Goal: Task Accomplishment & Management: Complete application form

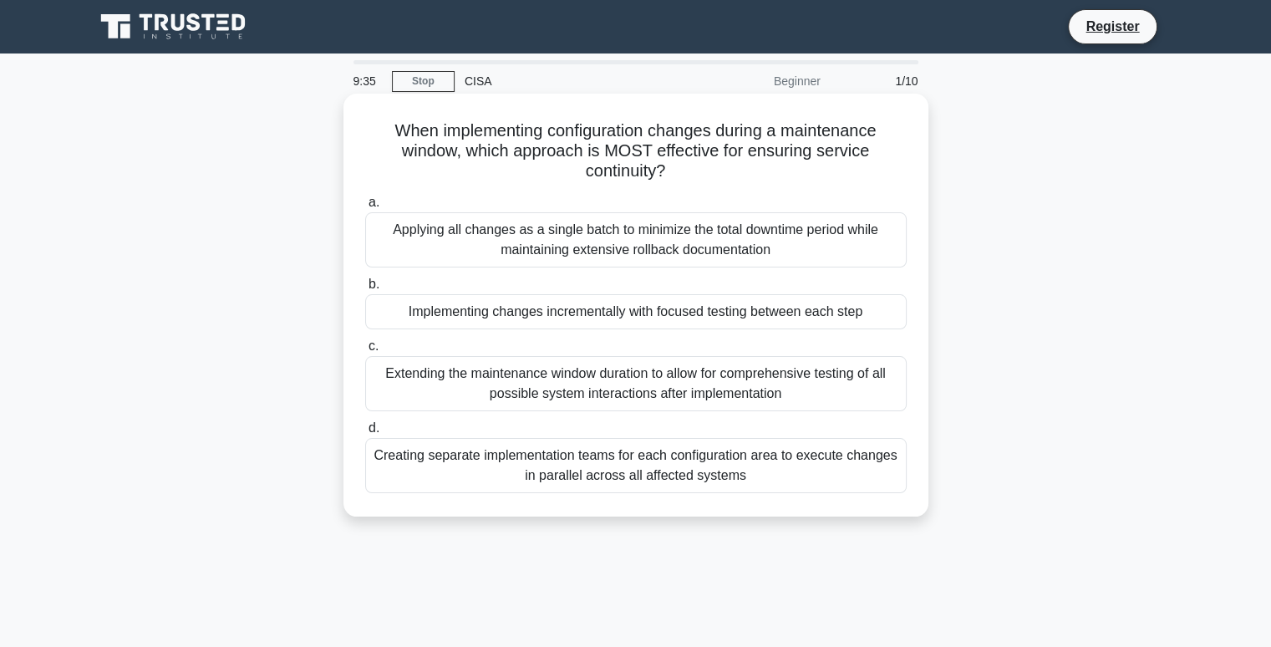
click at [446, 310] on div "Implementing changes incrementally with focused testing between each step" at bounding box center [636, 311] width 542 height 35
click at [365, 290] on input "b. Implementing changes incrementally with focused testing between each step" at bounding box center [365, 284] width 0 height 11
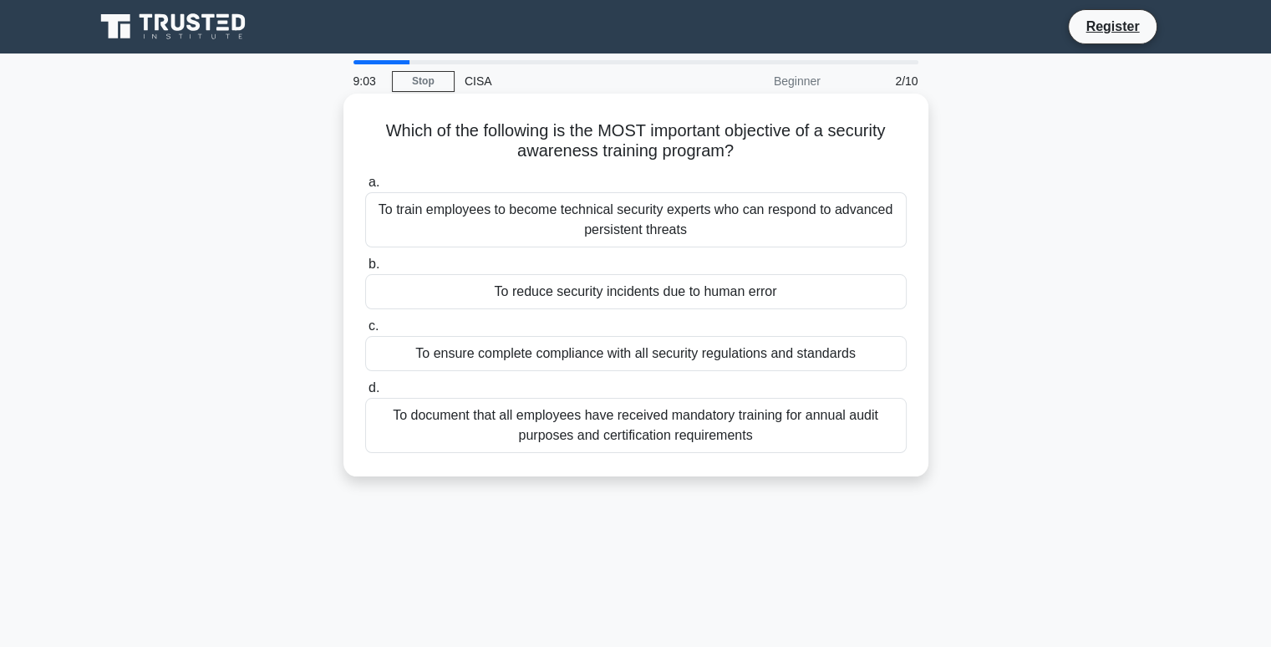
click at [614, 308] on div "To reduce security incidents due to human error" at bounding box center [636, 291] width 542 height 35
click at [365, 270] on input "b. To reduce security incidents due to human error" at bounding box center [365, 264] width 0 height 11
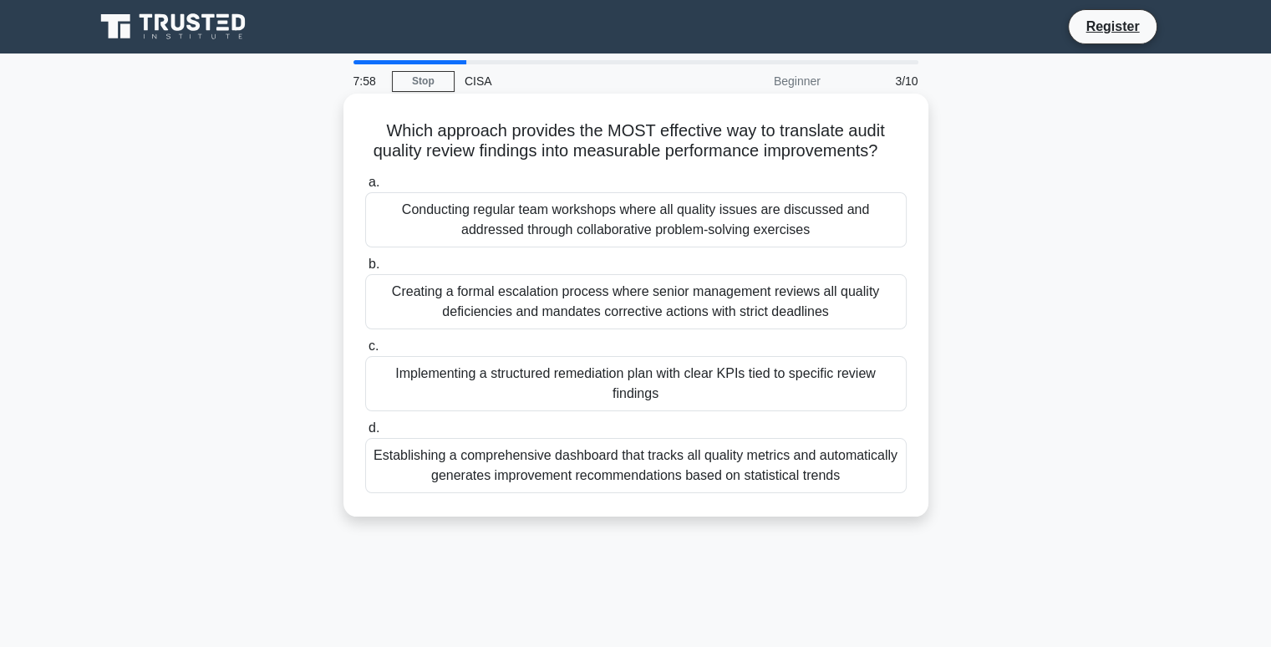
click at [694, 227] on div "Conducting regular team workshops where all quality issues are discussed and ad…" at bounding box center [636, 219] width 542 height 55
click at [365, 188] on input "a. Conducting regular team workshops where all quality issues are discussed and…" at bounding box center [365, 182] width 0 height 11
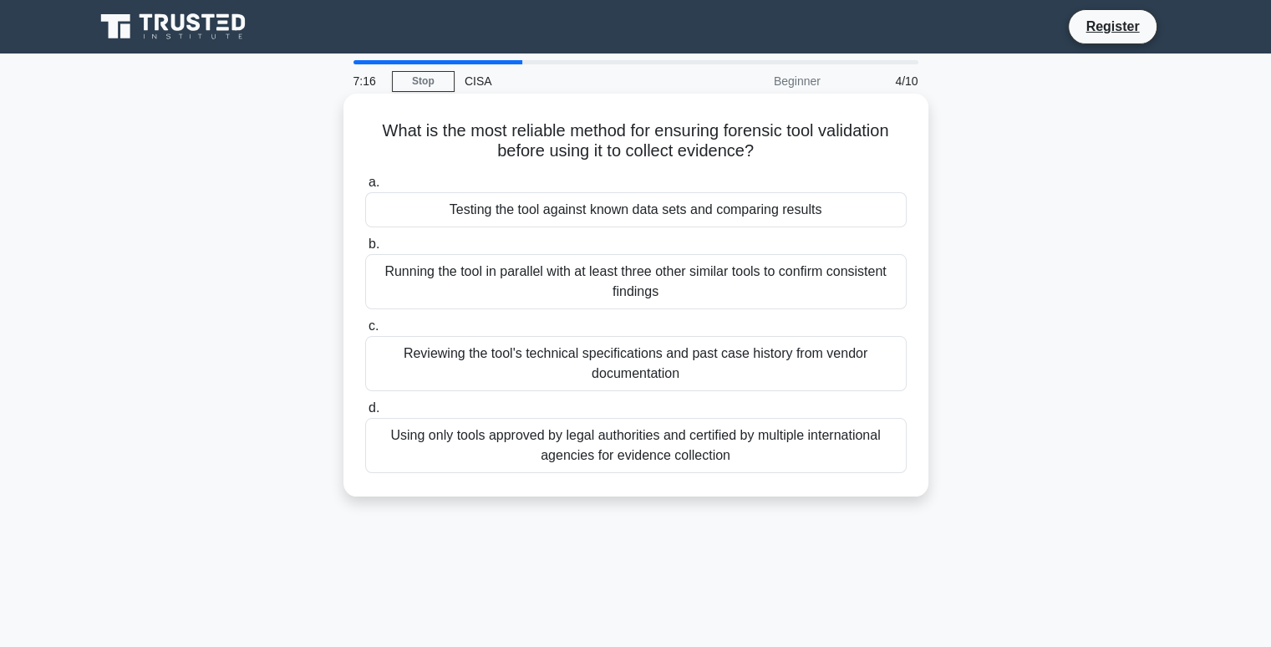
click at [659, 277] on div "Running the tool in parallel with at least three other similar tools to confirm…" at bounding box center [636, 281] width 542 height 55
click at [365, 250] on input "b. Running the tool in parallel with at least three other similar tools to conf…" at bounding box center [365, 244] width 0 height 11
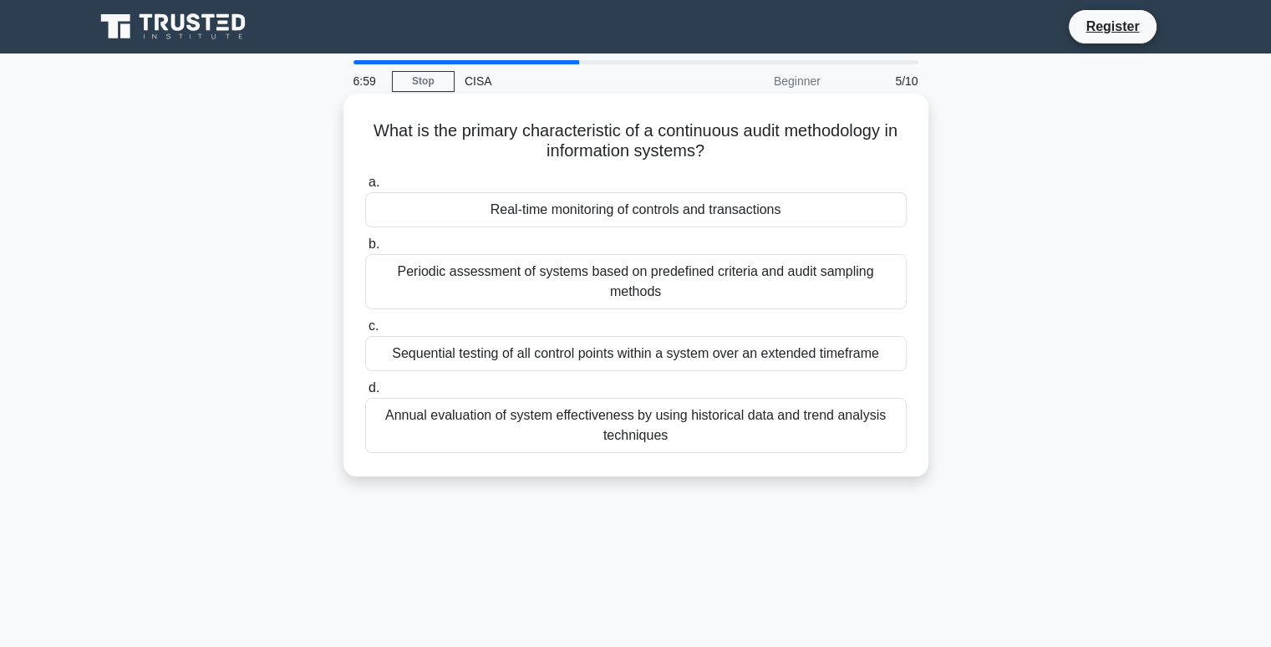
click at [780, 218] on div "Real-time monitoring of controls and transactions" at bounding box center [636, 209] width 542 height 35
click at [365, 188] on input "a. Real-time monitoring of controls and transactions" at bounding box center [365, 182] width 0 height 11
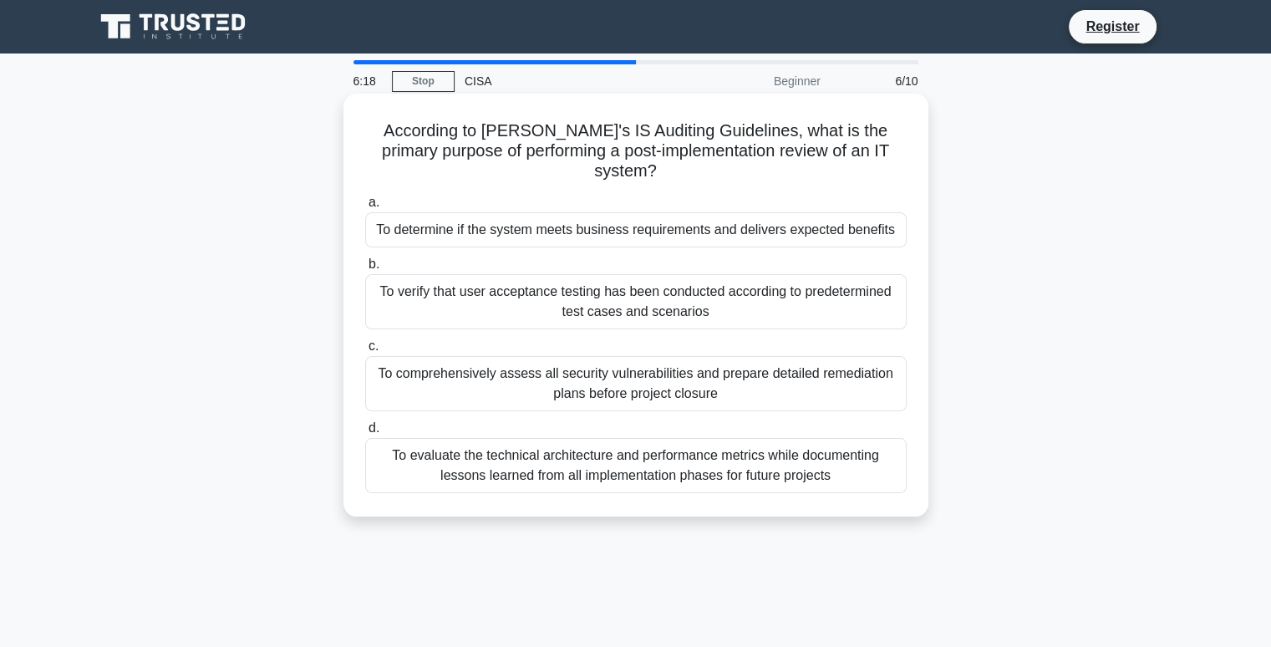
click at [720, 476] on div "To evaluate the technical architecture and performance metrics while documentin…" at bounding box center [636, 465] width 542 height 55
click at [365, 434] on input "d. To evaluate the technical architecture and performance metrics while documen…" at bounding box center [365, 428] width 0 height 11
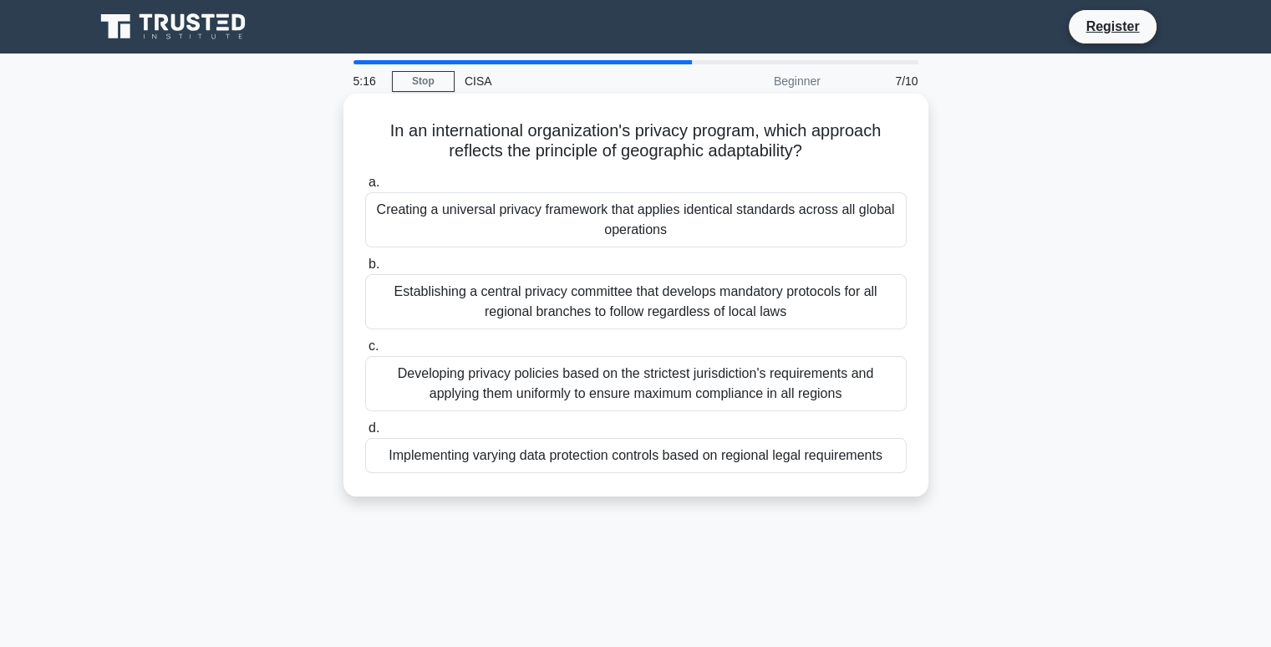
click at [517, 304] on div "Establishing a central privacy committee that develops mandatory protocols for …" at bounding box center [636, 301] width 542 height 55
click at [365, 270] on input "b. Establishing a central privacy committee that develops mandatory protocols f…" at bounding box center [365, 264] width 0 height 11
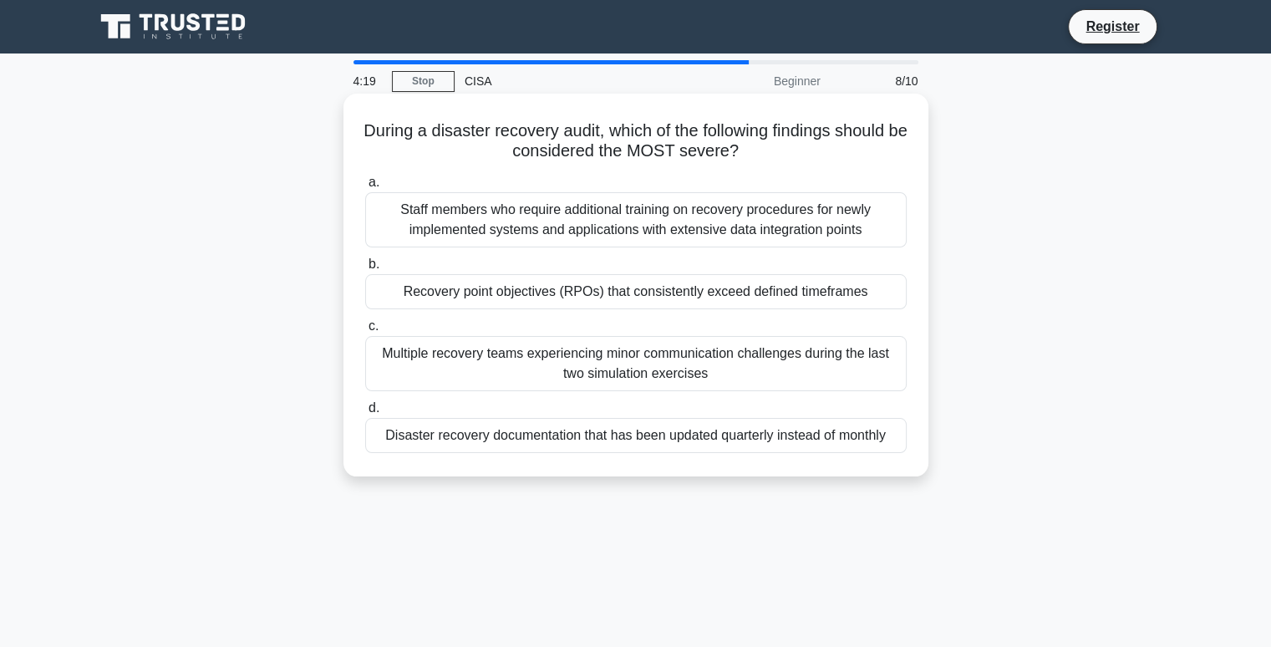
click at [702, 239] on div "Staff members who require additional training on recovery procedures for newly …" at bounding box center [636, 219] width 542 height 55
click at [365, 188] on input "a. Staff members who require additional training on recovery procedures for new…" at bounding box center [365, 182] width 0 height 11
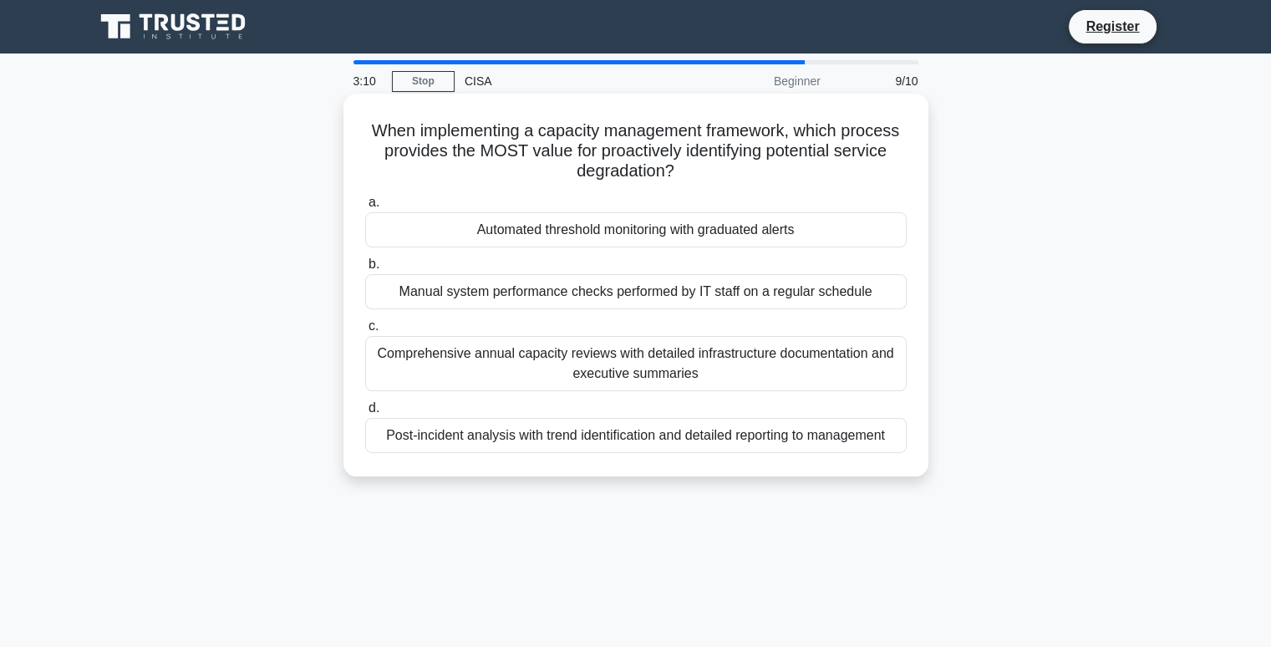
click at [648, 236] on div "Automated threshold monitoring with graduated alerts" at bounding box center [636, 229] width 542 height 35
click at [558, 223] on div "Automated threshold monitoring with graduated alerts" at bounding box center [636, 229] width 542 height 35
click at [365, 208] on input "a. Automated threshold monitoring with graduated alerts" at bounding box center [365, 202] width 0 height 11
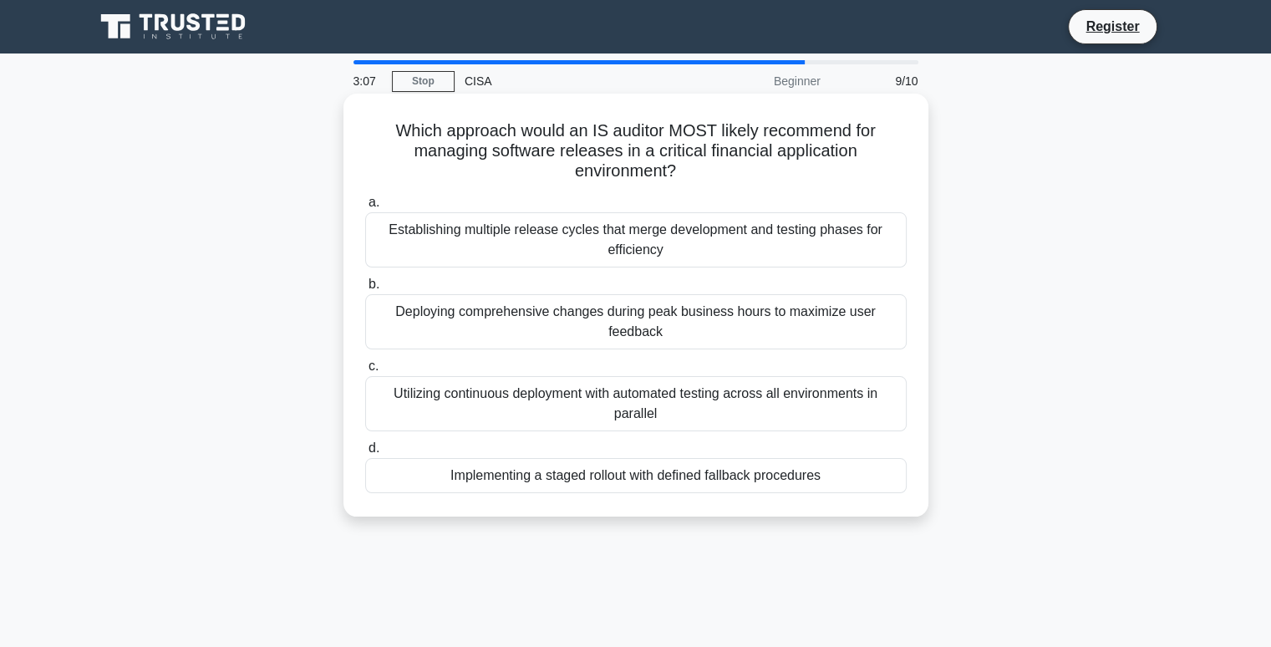
click at [547, 241] on div "Establishing multiple release cycles that merge development and testing phases …" at bounding box center [636, 239] width 542 height 55
click at [365, 208] on input "a. Establishing multiple release cycles that merge development and testing phas…" at bounding box center [365, 202] width 0 height 11
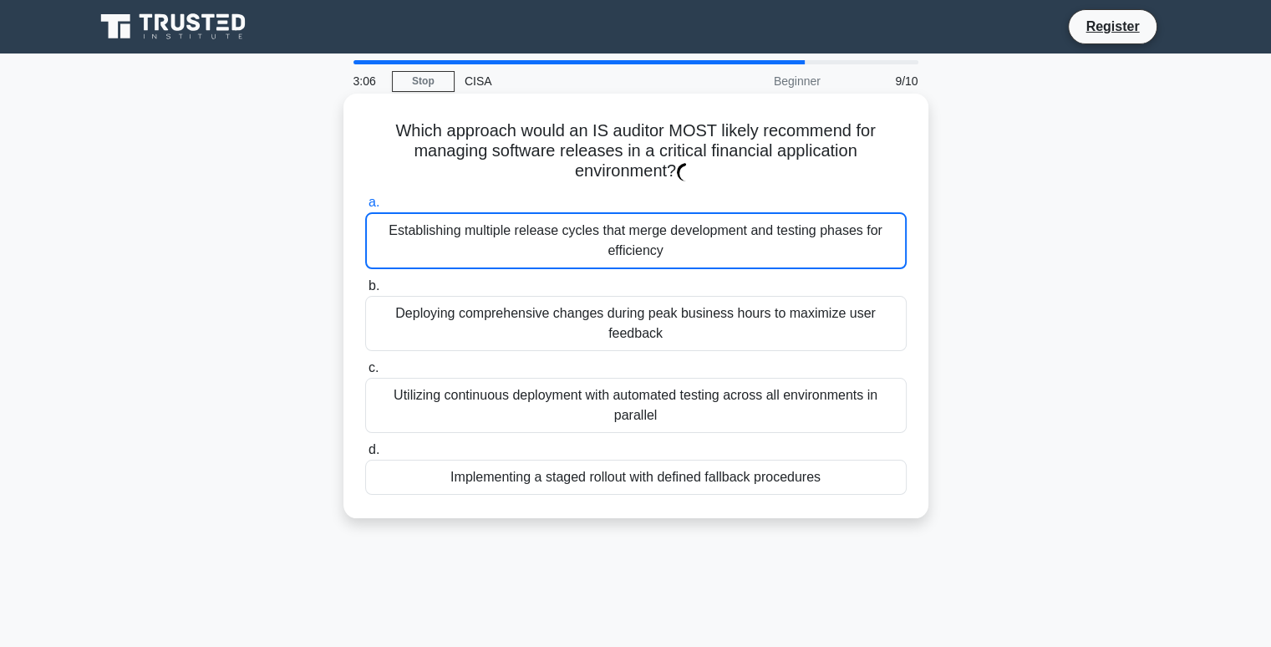
click at [547, 241] on div "Establishing multiple release cycles that merge development and testing phases …" at bounding box center [636, 240] width 542 height 57
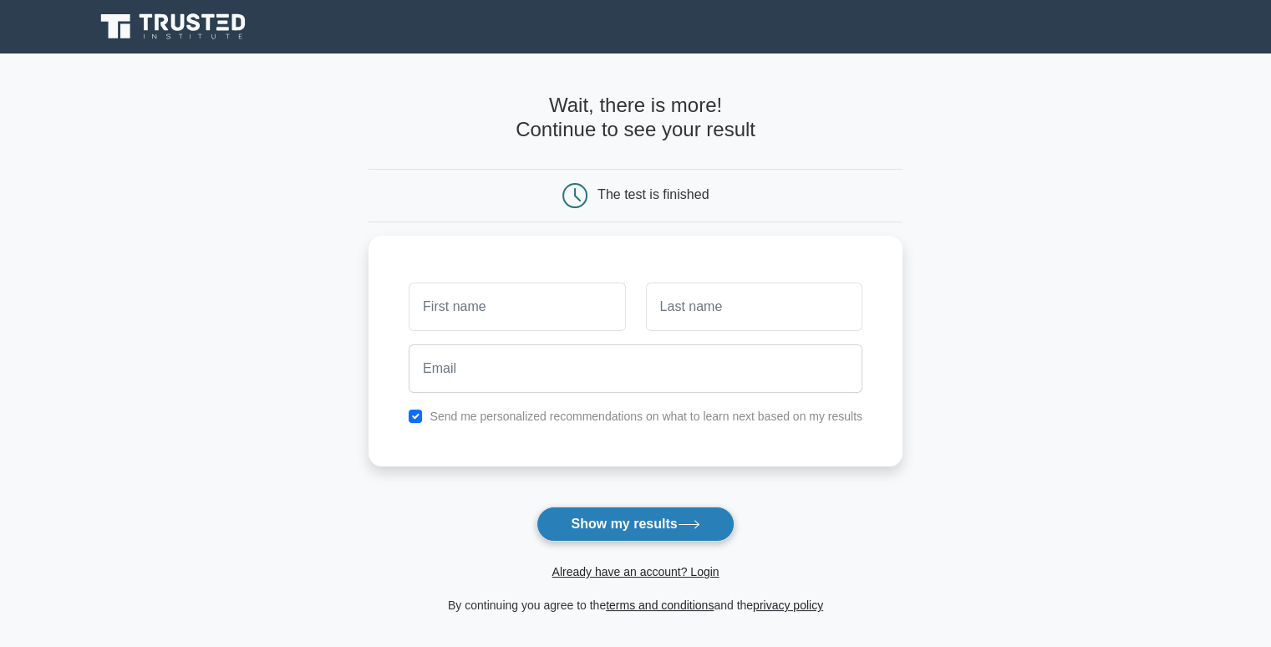
click at [624, 519] on button "Show my results" at bounding box center [635, 524] width 197 height 35
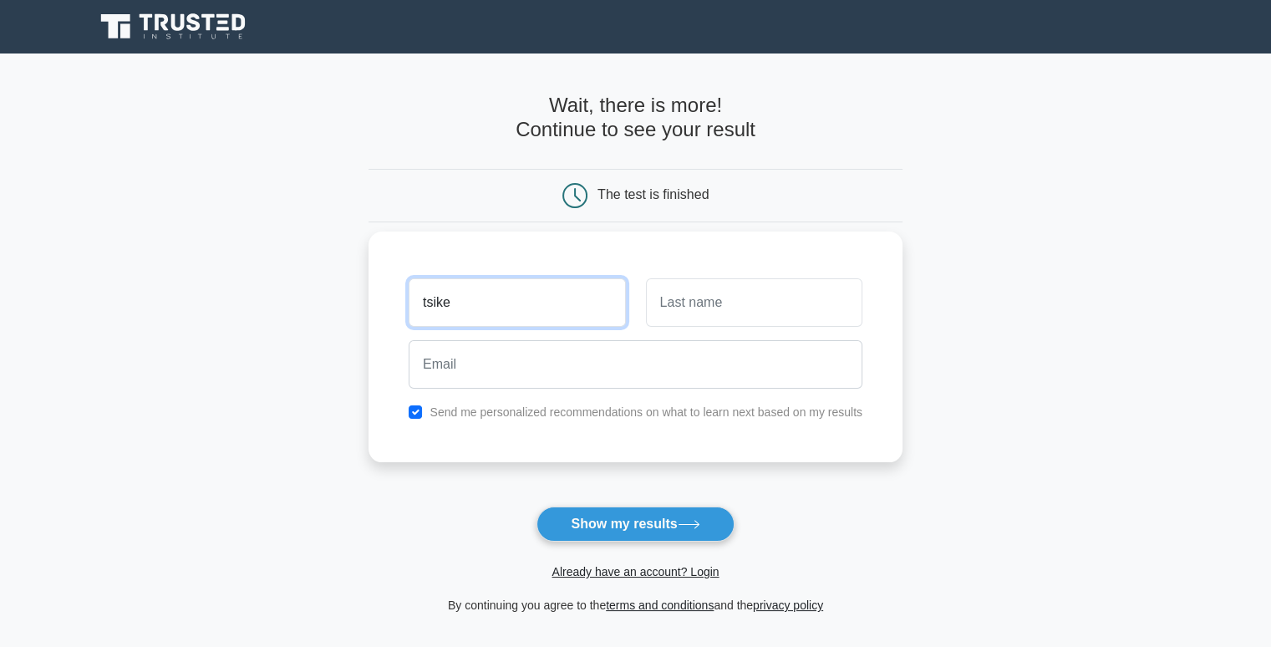
type input "tsike"
click at [670, 311] on input "text" at bounding box center [754, 302] width 216 height 48
type input "rorisang"
click at [418, 413] on input "checkbox" at bounding box center [415, 411] width 13 height 13
checkbox input "false"
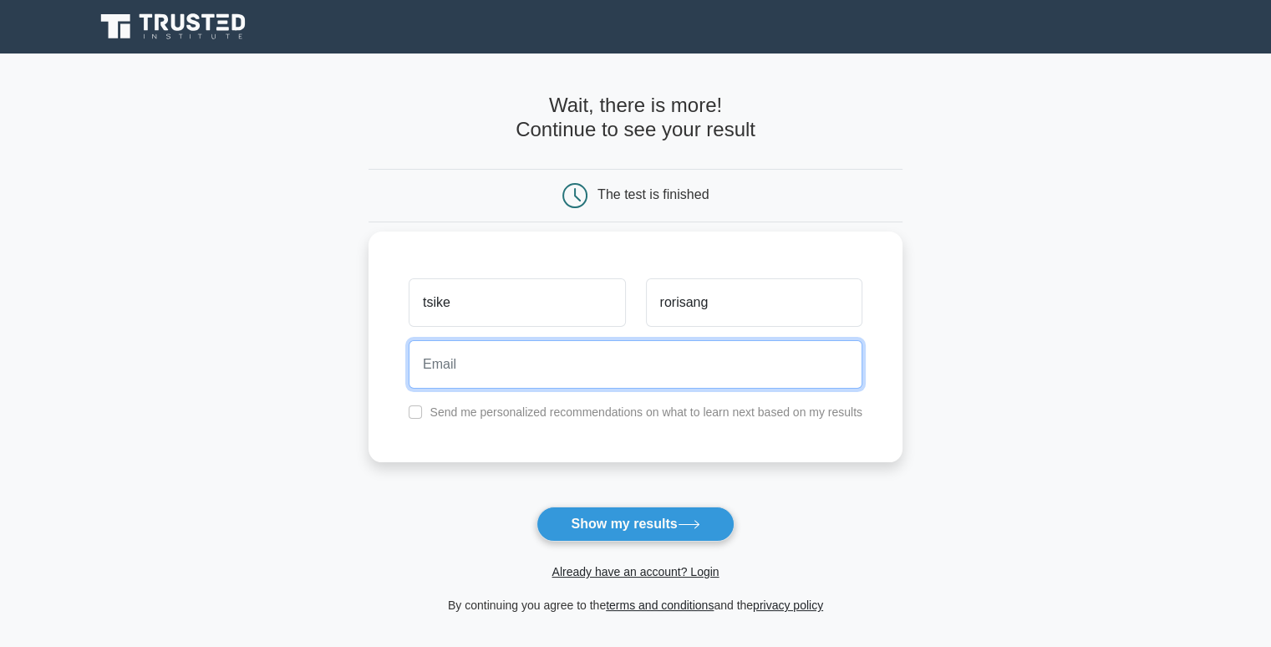
click at [491, 351] on input "email" at bounding box center [636, 364] width 454 height 48
type input "[EMAIL_ADDRESS][DOMAIN_NAME]"
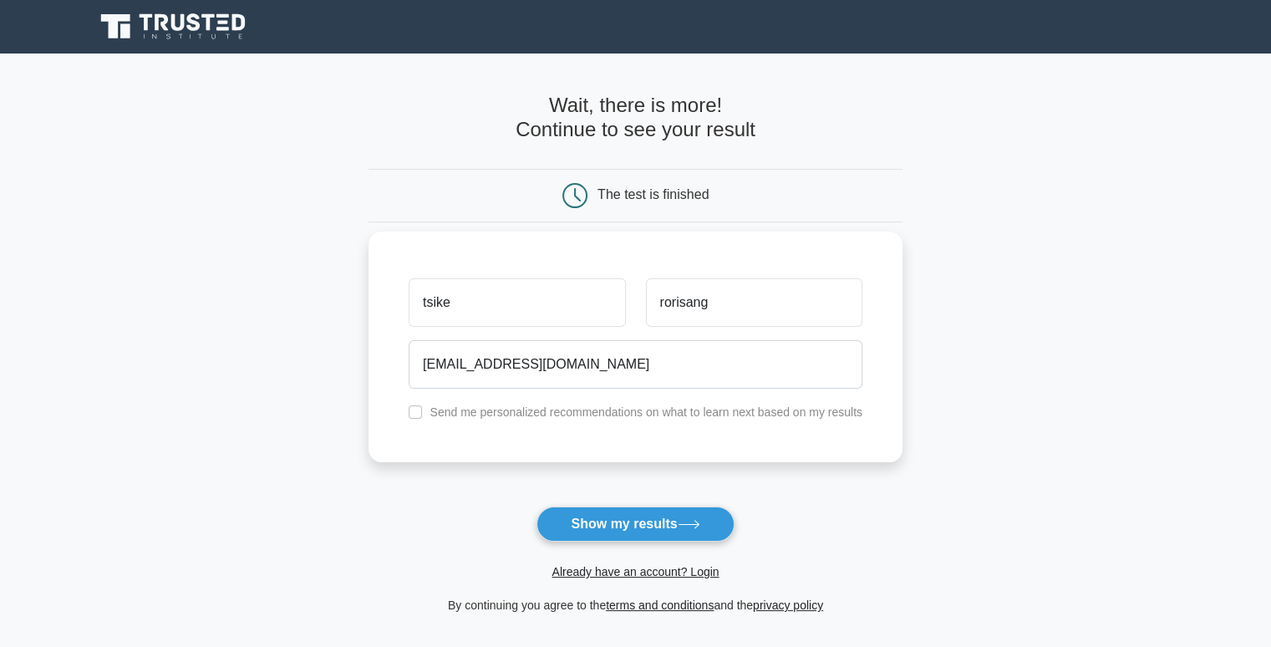
click at [527, 415] on label "Send me personalized recommendations on what to learn next based on my results" at bounding box center [646, 411] width 433 height 13
click at [416, 410] on input "checkbox" at bounding box center [415, 411] width 13 height 13
checkbox input "true"
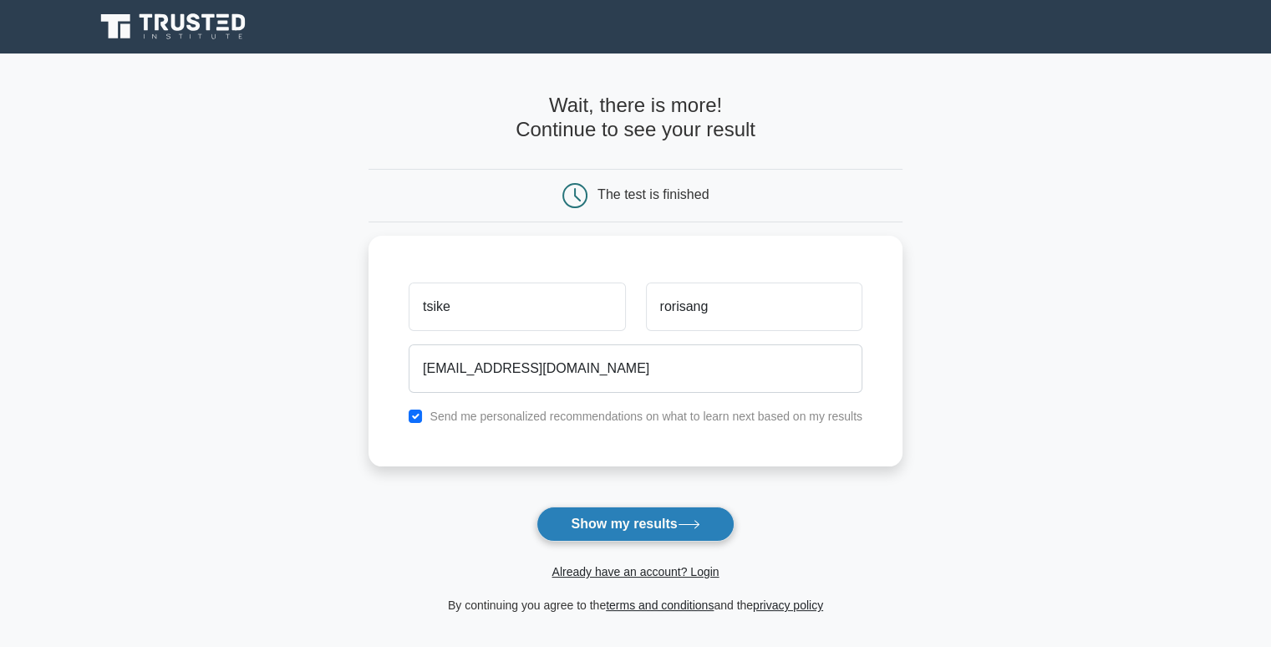
click at [685, 518] on button "Show my results" at bounding box center [635, 524] width 197 height 35
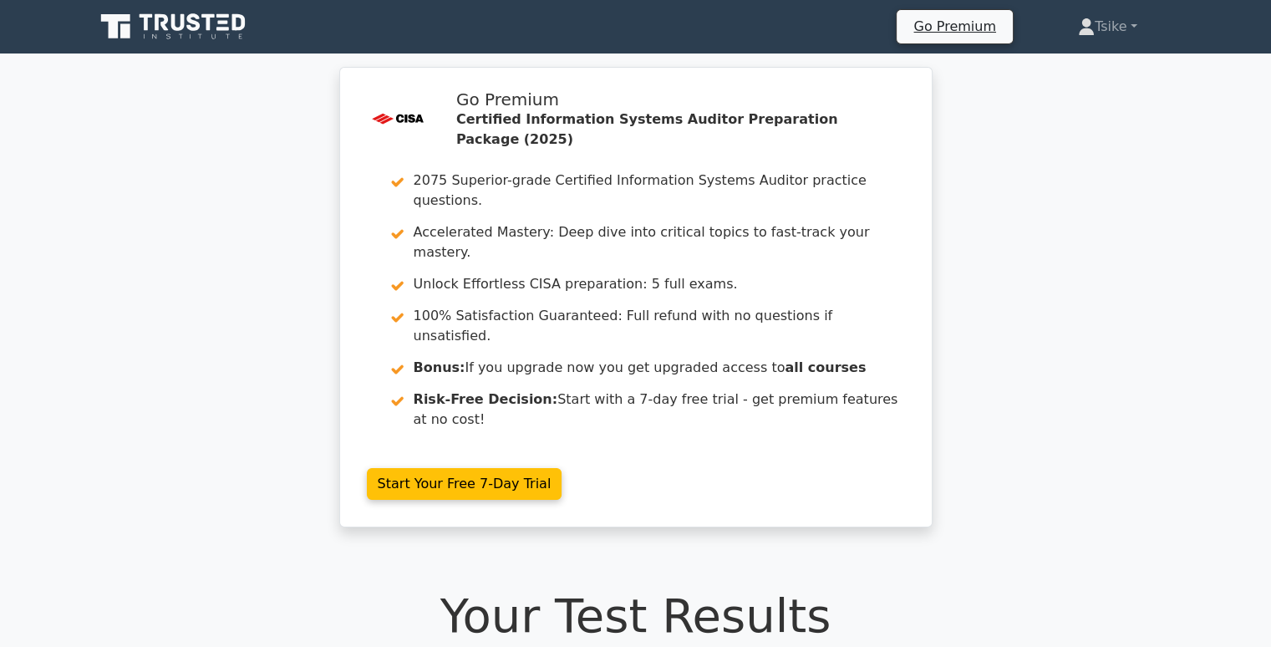
click at [1011, 295] on div ".st0{fill:#E31818;} Go Premium Certified Information Systems Auditor Preparatio…" at bounding box center [635, 307] width 1271 height 481
click at [1128, 24] on link "Tsike" at bounding box center [1108, 26] width 140 height 33
click at [1106, 84] on link "Settings" at bounding box center [1105, 92] width 132 height 27
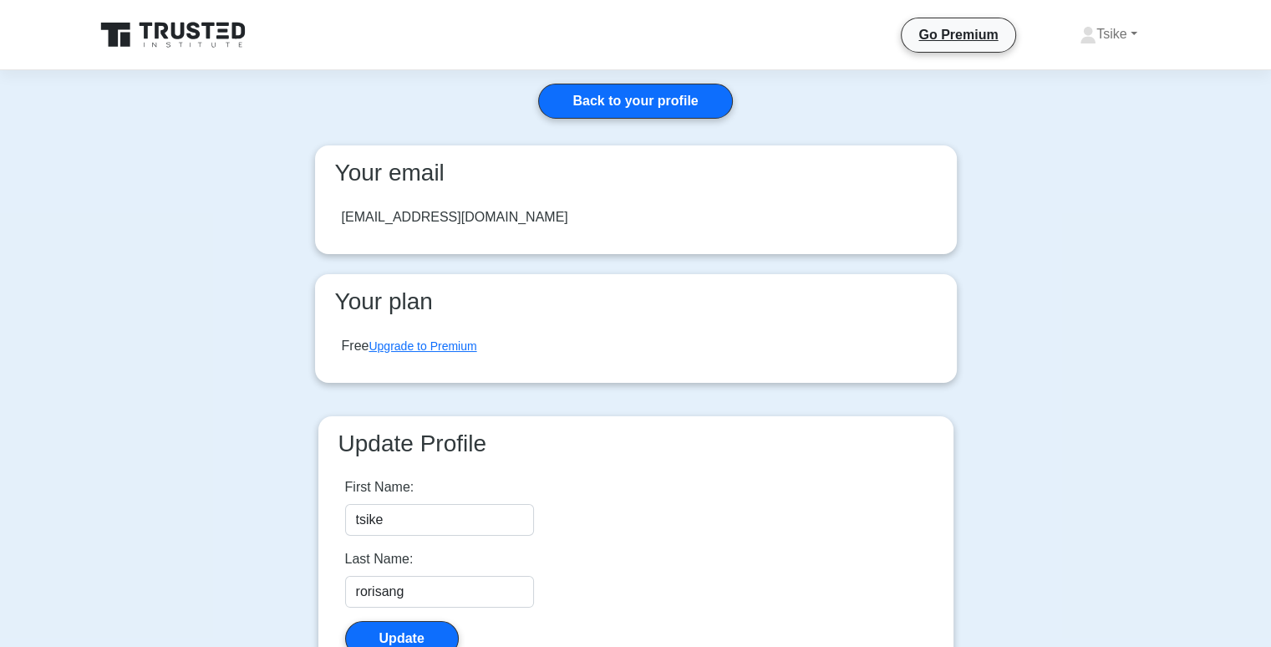
click at [898, 78] on div "Back to your profile Your email rorisangtsikelearn@gmail.com Your plan Free Upg…" at bounding box center [636, 393] width 669 height 646
